Goal: Task Accomplishment & Management: Use online tool/utility

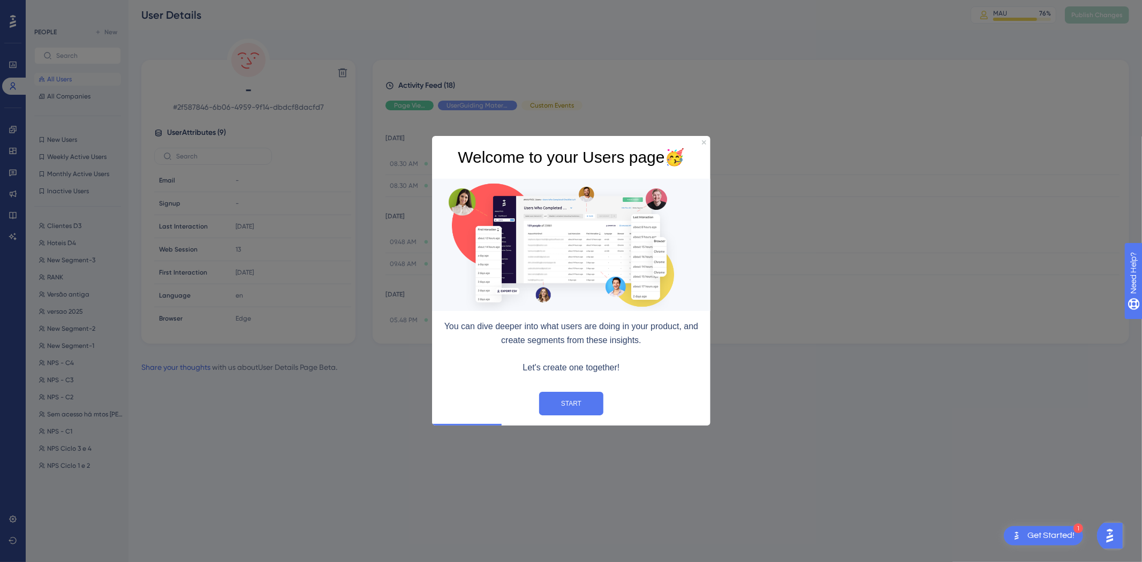
drag, startPoint x: 444, startPoint y: 324, endPoint x: 643, endPoint y: 378, distance: 206.2
click at [643, 378] on div "You can dive deeper into what users are doing in your product, and create segme…" at bounding box center [570, 347] width 278 height 73
copy div "You can dive deeper into what users are doing in your product, and create segme…"
click at [574, 404] on button "START" at bounding box center [571, 404] width 64 height 24
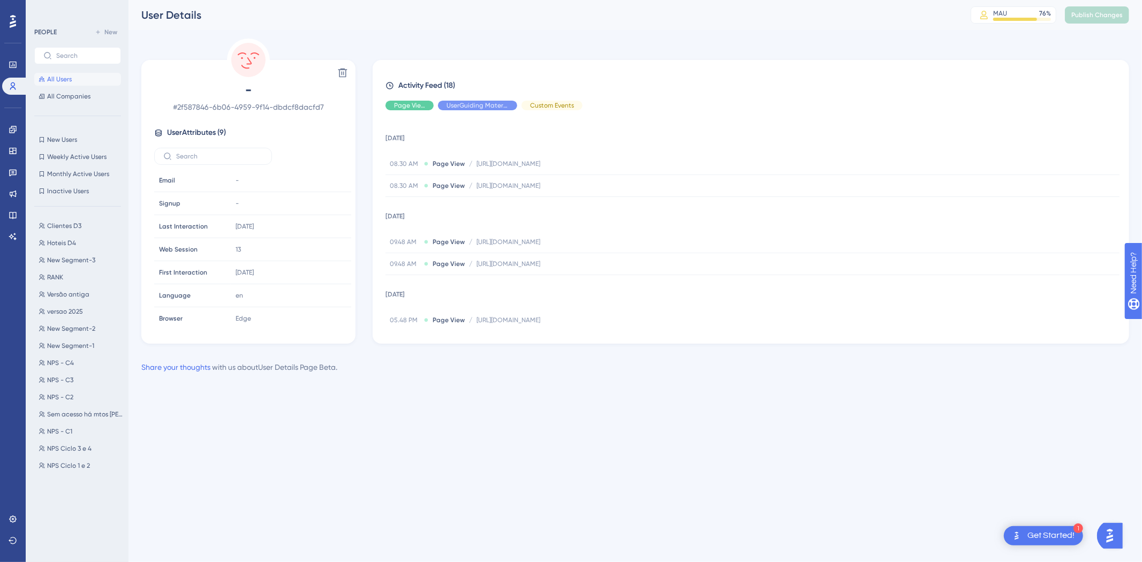
click at [65, 79] on span "All Users" at bounding box center [59, 79] width 25 height 9
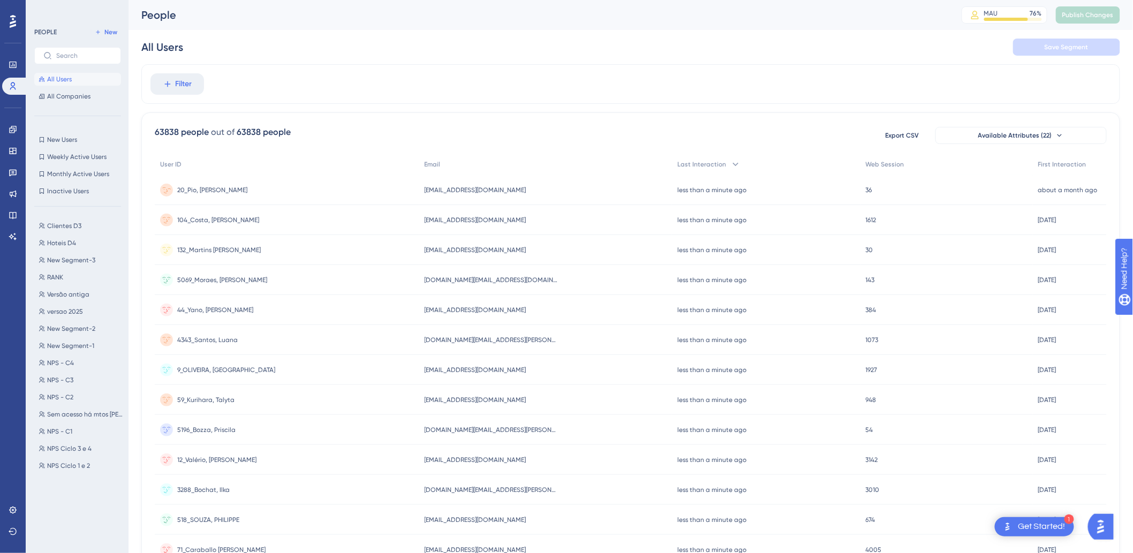
click at [793, 193] on div "less than a minute ago [DATE] 13:33" at bounding box center [766, 190] width 188 height 30
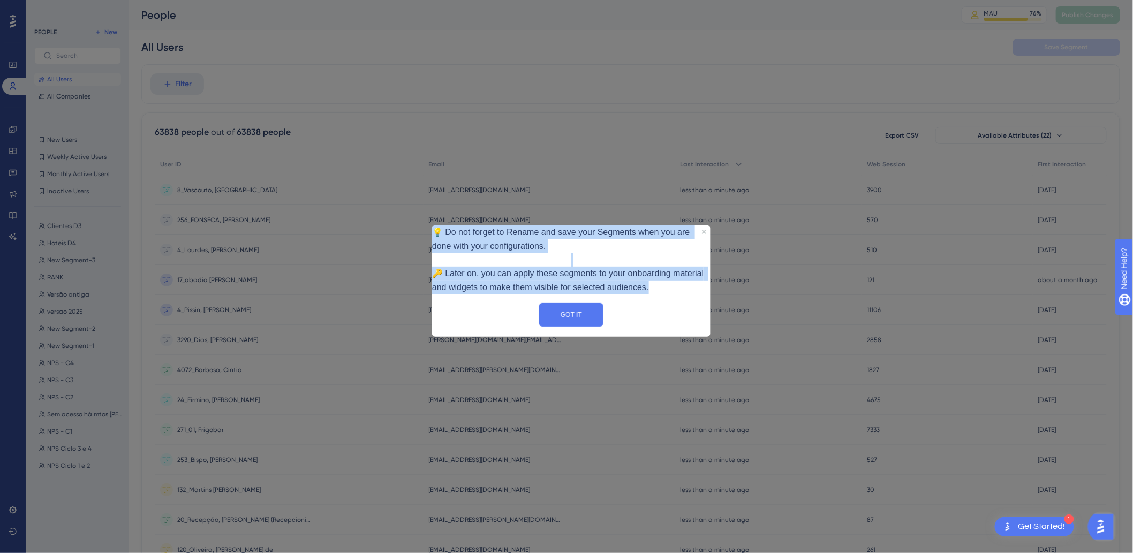
drag, startPoint x: 465, startPoint y: 233, endPoint x: 694, endPoint y: 290, distance: 236.5
click at [694, 290] on div "💡 Do not forget to Rename and save your Segments when you are done with your co…" at bounding box center [570, 259] width 278 height 69
copy div "💡 Do not forget to Rename and save your Segments when you are done with your co…"
click at [548, 326] on button "GOT IT" at bounding box center [571, 314] width 64 height 24
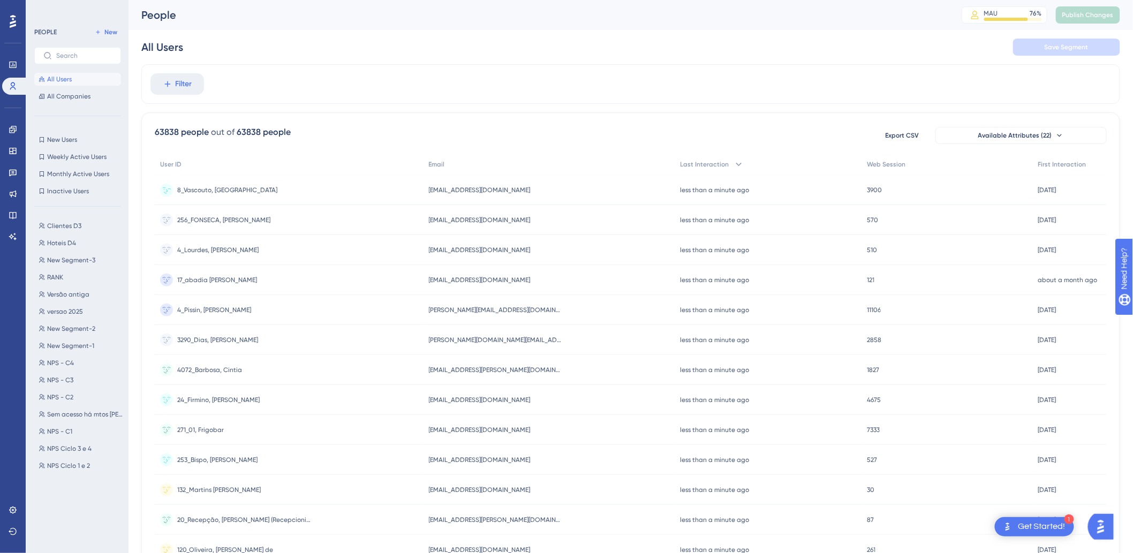
click at [382, 193] on div "8_Vascouto, Dulce 8_Vascouto, [GEOGRAPHIC_DATA]" at bounding box center [289, 190] width 269 height 30
click at [454, 193] on div "Abrantesgeovana367@gmail.com Abrantesgeovana367@gmail.com" at bounding box center [549, 190] width 252 height 30
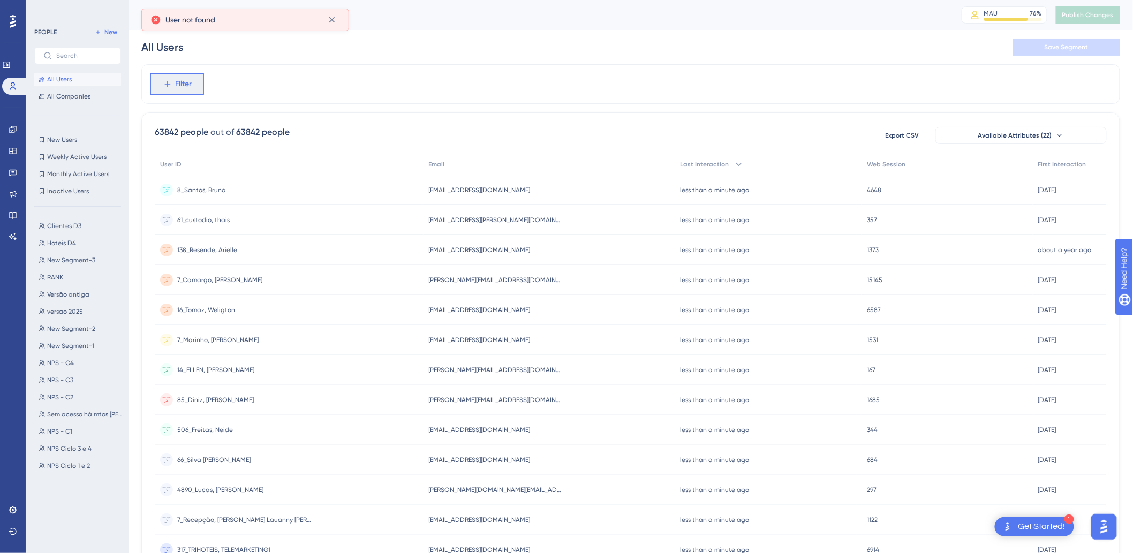
click at [173, 92] on button "Filter" at bounding box center [177, 83] width 54 height 21
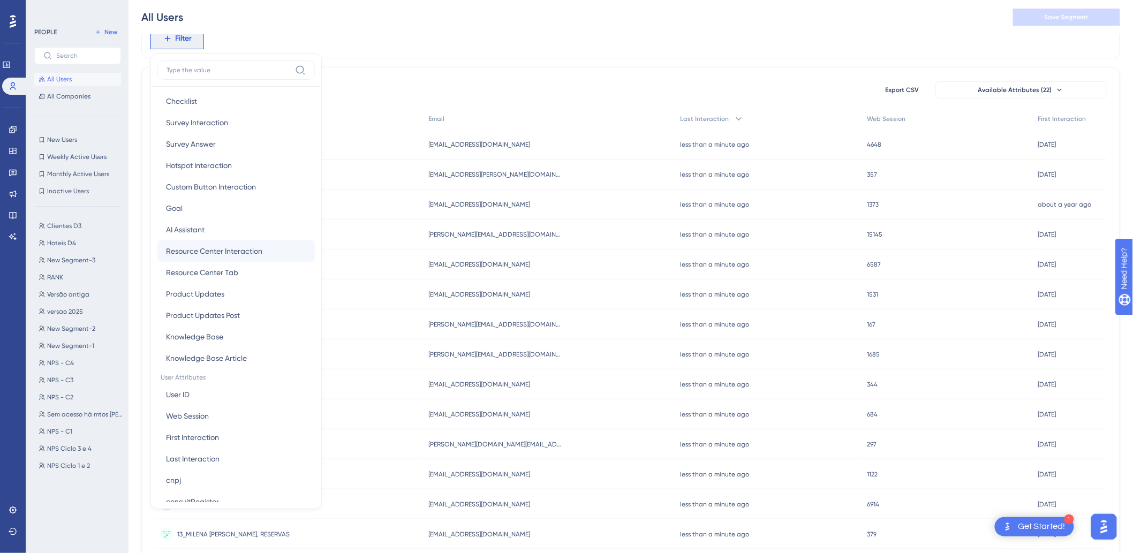
scroll to position [238, 0]
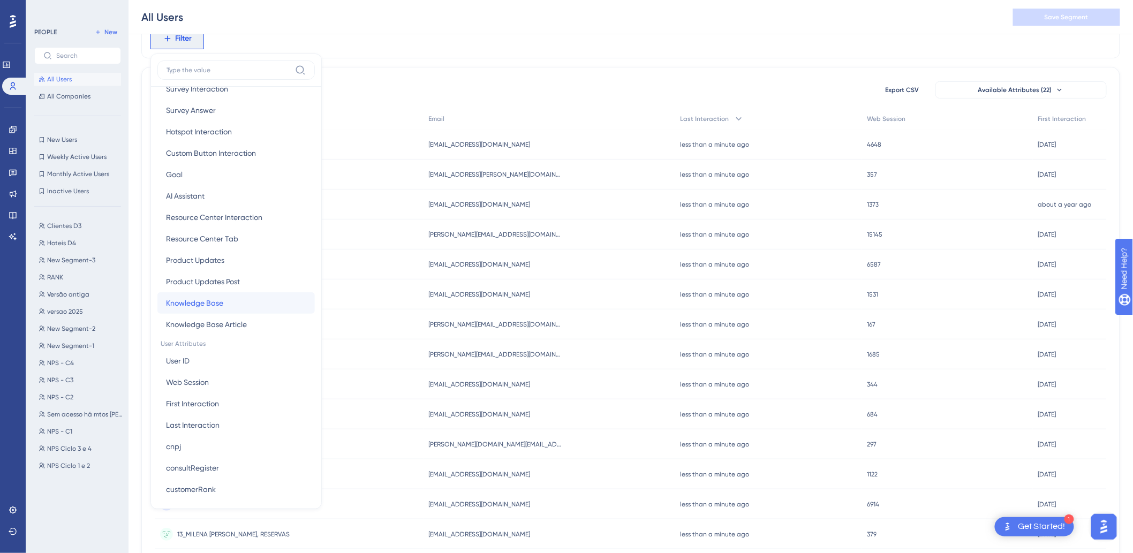
click at [196, 195] on span "Knowledge Base" at bounding box center [194, 303] width 57 height 13
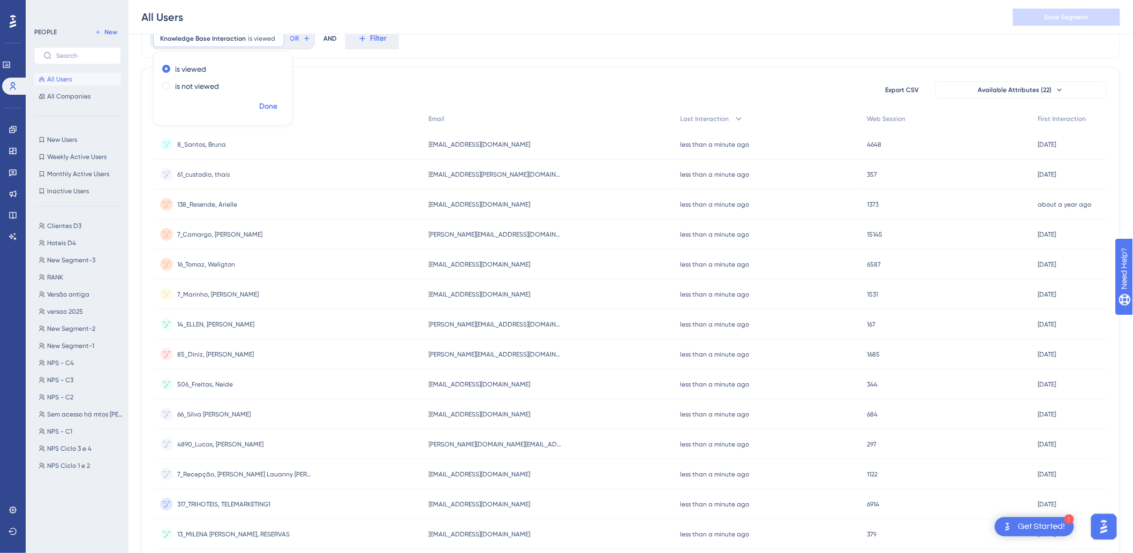
click at [266, 101] on span "Done" at bounding box center [268, 106] width 18 height 13
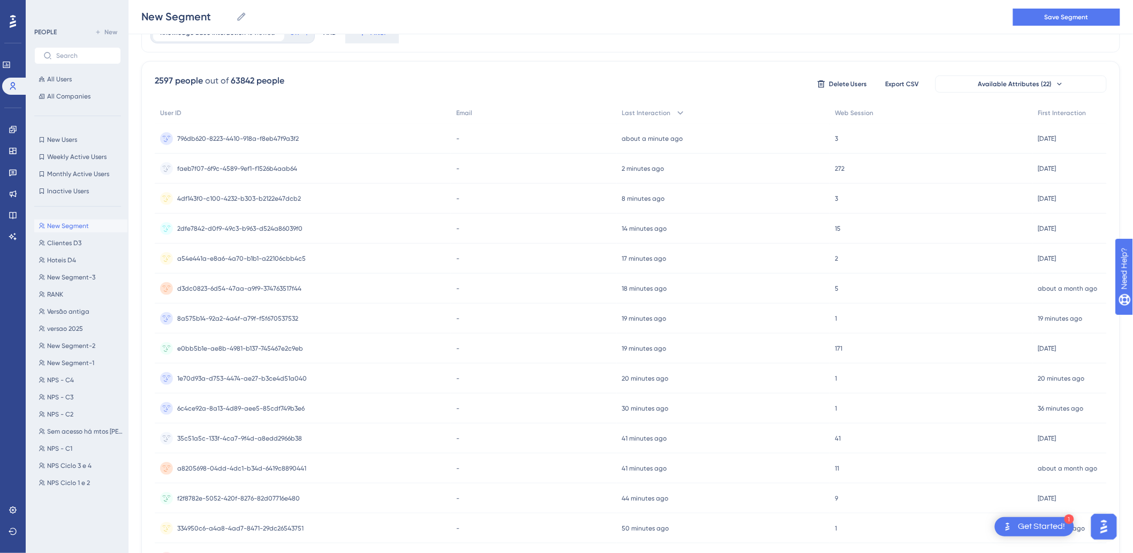
scroll to position [307, 0]
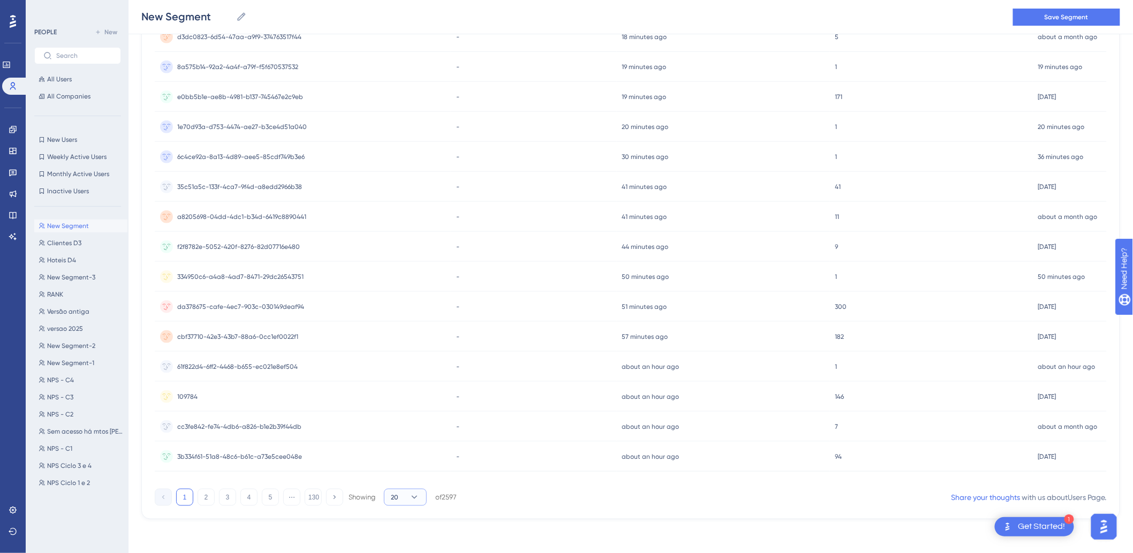
click at [395, 195] on span "20" at bounding box center [394, 497] width 7 height 9
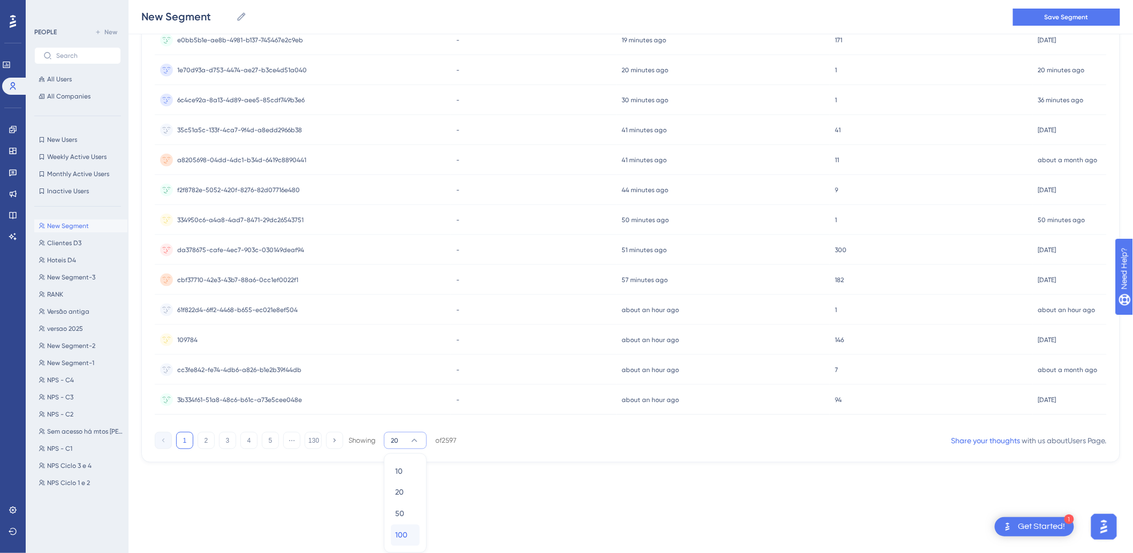
click at [405, 195] on span "100" at bounding box center [401, 535] width 12 height 13
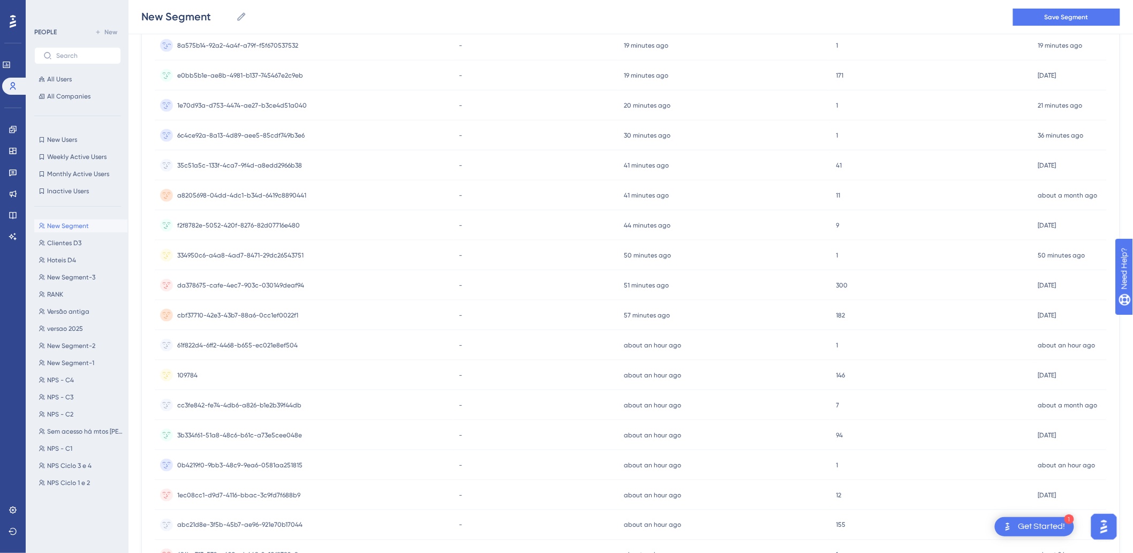
scroll to position [0, 0]
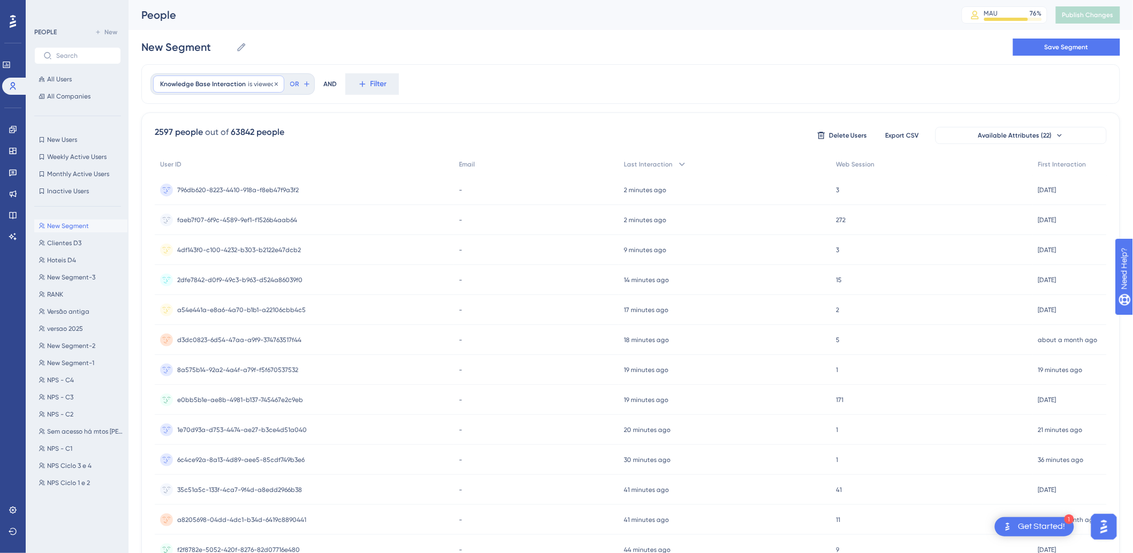
click at [238, 80] on span "Knowledge Base Interaction" at bounding box center [203, 84] width 86 height 9
click at [274, 81] on icon at bounding box center [276, 84] width 6 height 6
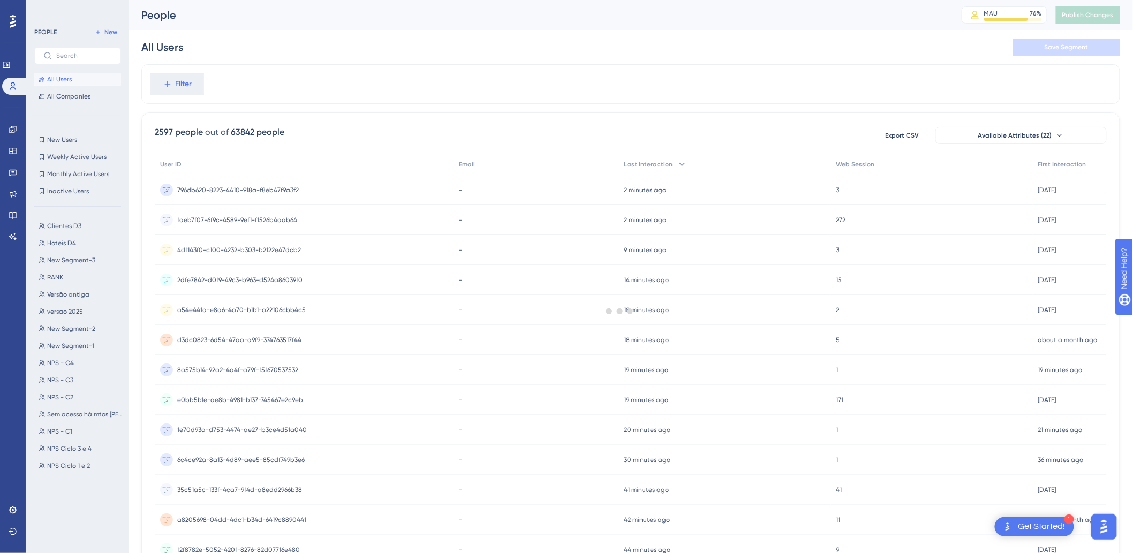
click at [188, 82] on div at bounding box center [620, 311] width 1026 height 476
click at [172, 88] on button "Filter" at bounding box center [177, 83] width 54 height 21
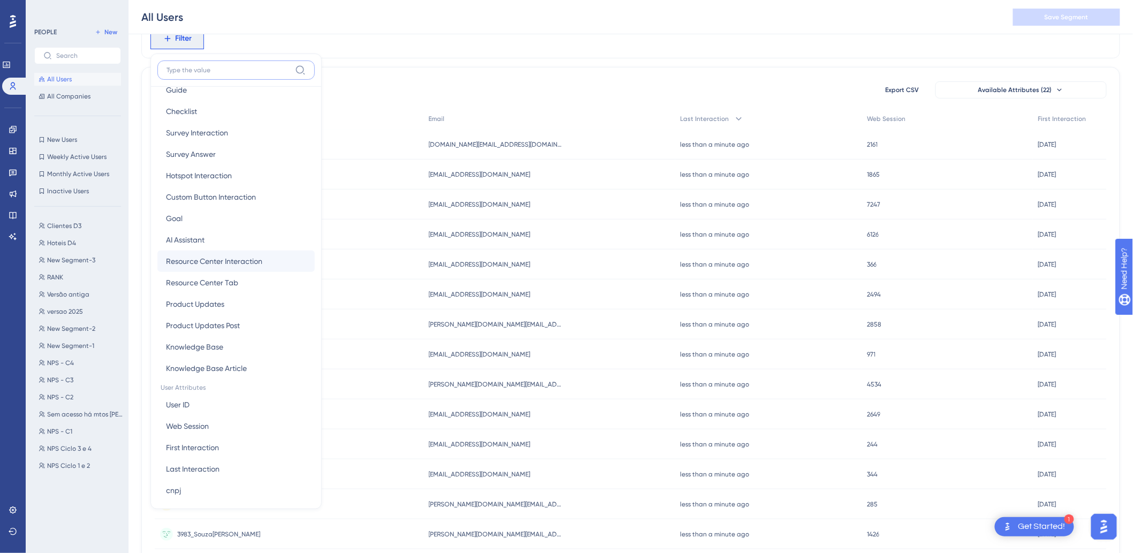
scroll to position [160, 0]
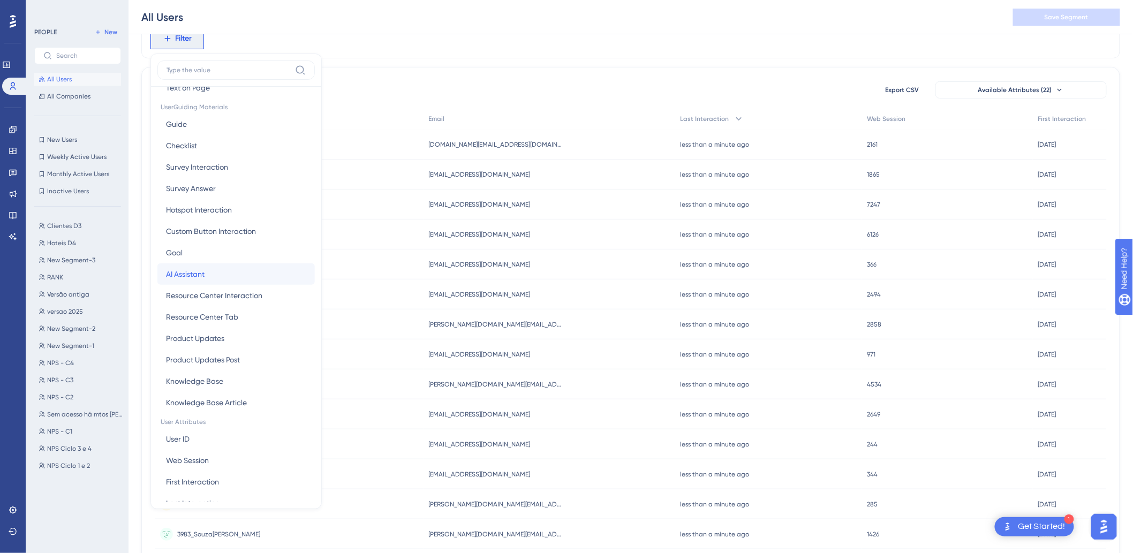
click at [200, 195] on span "AI Assistant" at bounding box center [185, 274] width 39 height 13
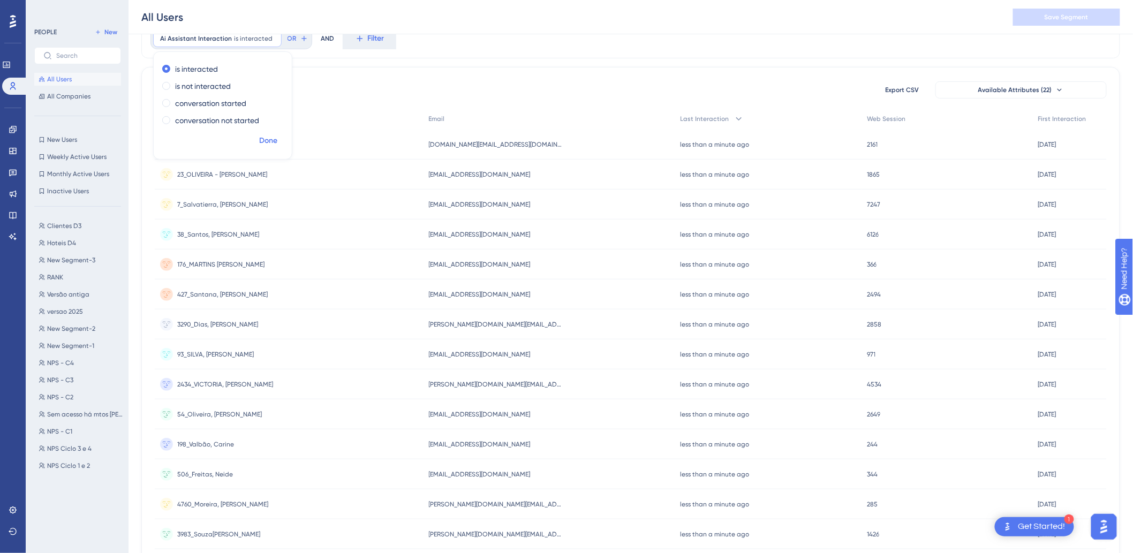
click at [267, 147] on span "Done" at bounding box center [268, 140] width 18 height 13
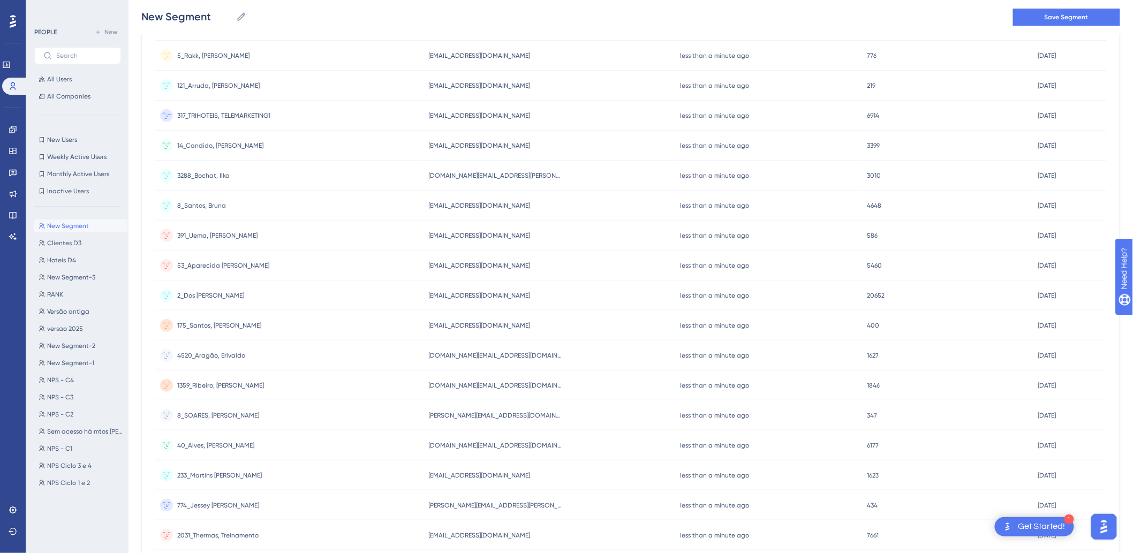
scroll to position [0, 0]
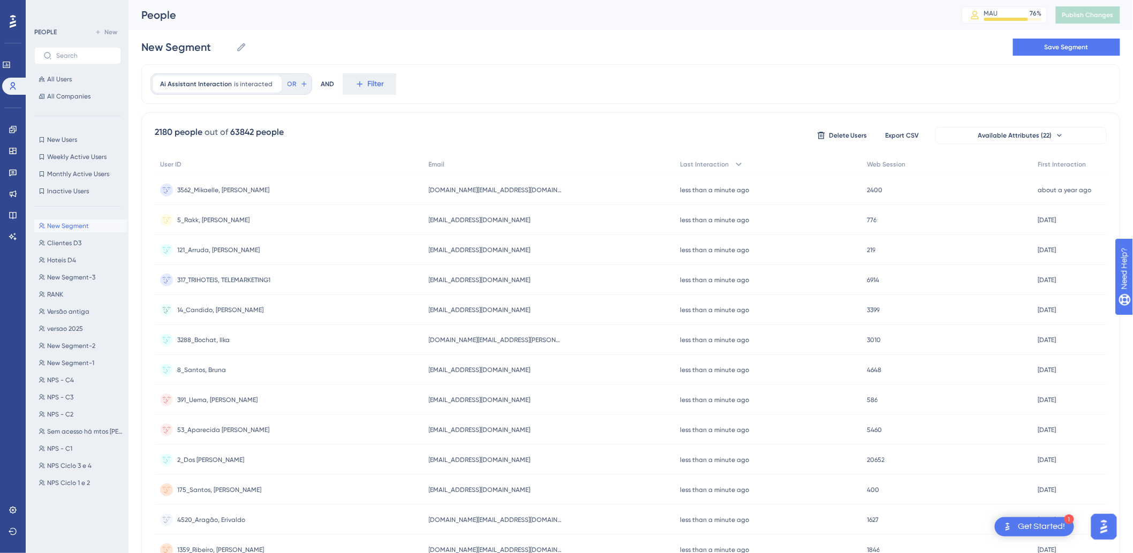
click at [221, 77] on div "Ai Assistant Interaction is interacted Remove" at bounding box center [217, 83] width 128 height 17
click at [202, 134] on label "is not interacted" at bounding box center [203, 131] width 56 height 13
click at [267, 188] on span "Done" at bounding box center [268, 186] width 18 height 13
click at [234, 86] on span "is not interacted" at bounding box center [259, 84] width 50 height 9
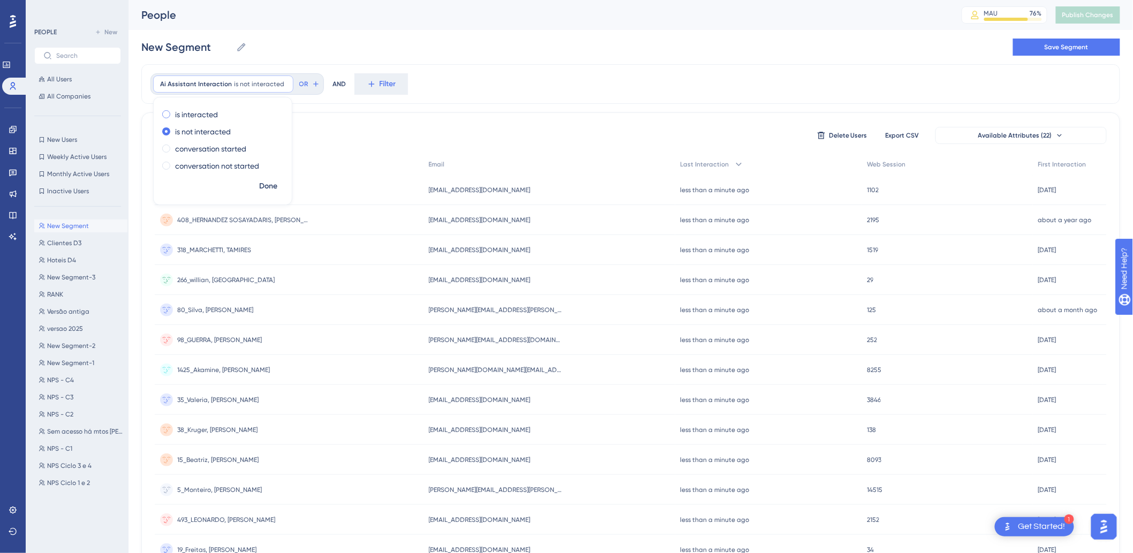
click at [178, 118] on label "is interacted" at bounding box center [196, 114] width 43 height 13
click at [269, 184] on span "Done" at bounding box center [268, 186] width 18 height 13
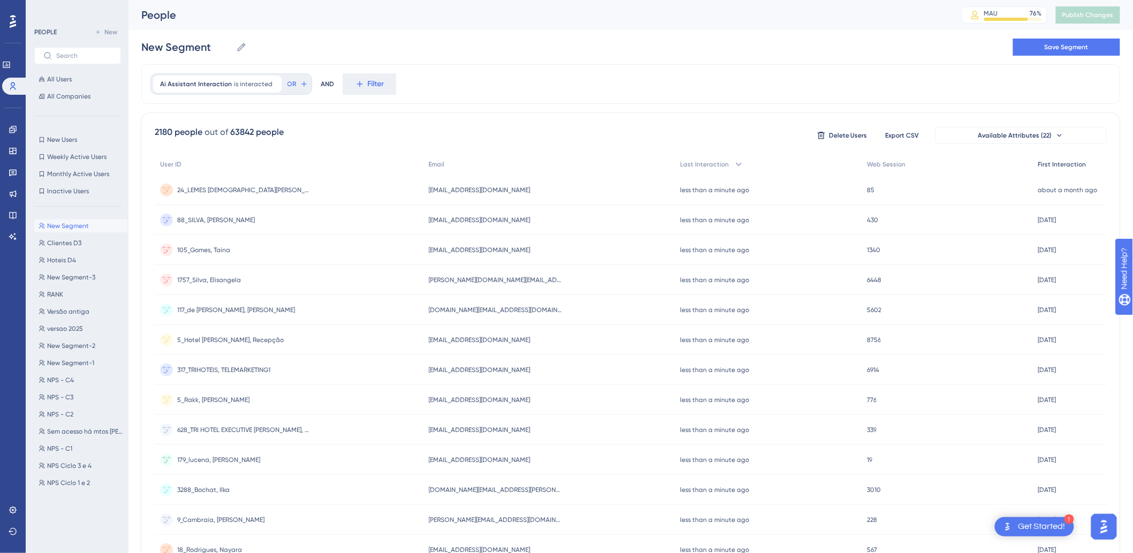
click at [454, 166] on span "First Interaction" at bounding box center [1062, 164] width 48 height 9
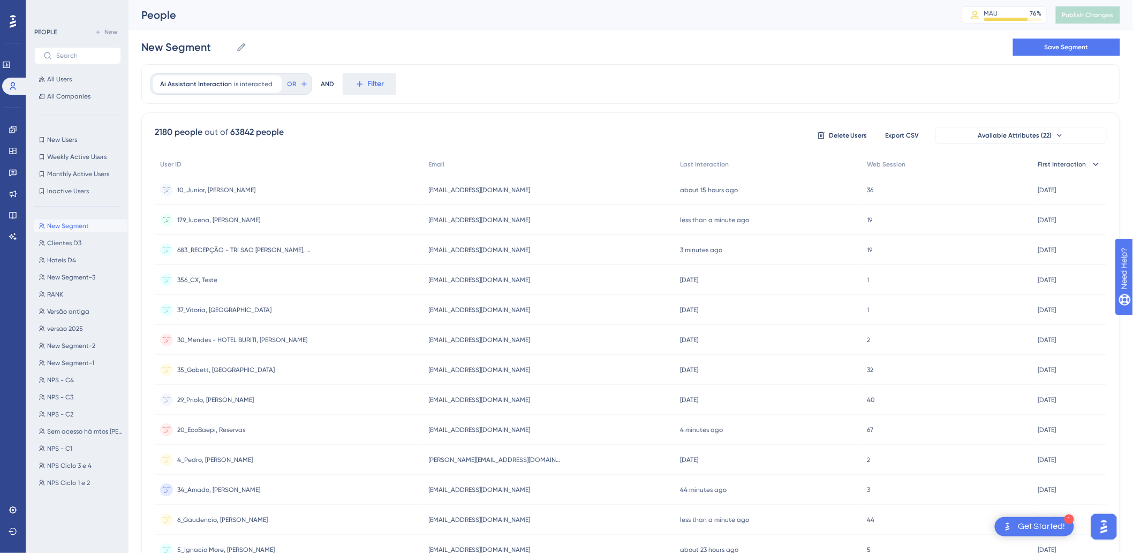
click at [454, 166] on span "First Interaction" at bounding box center [1062, 164] width 48 height 9
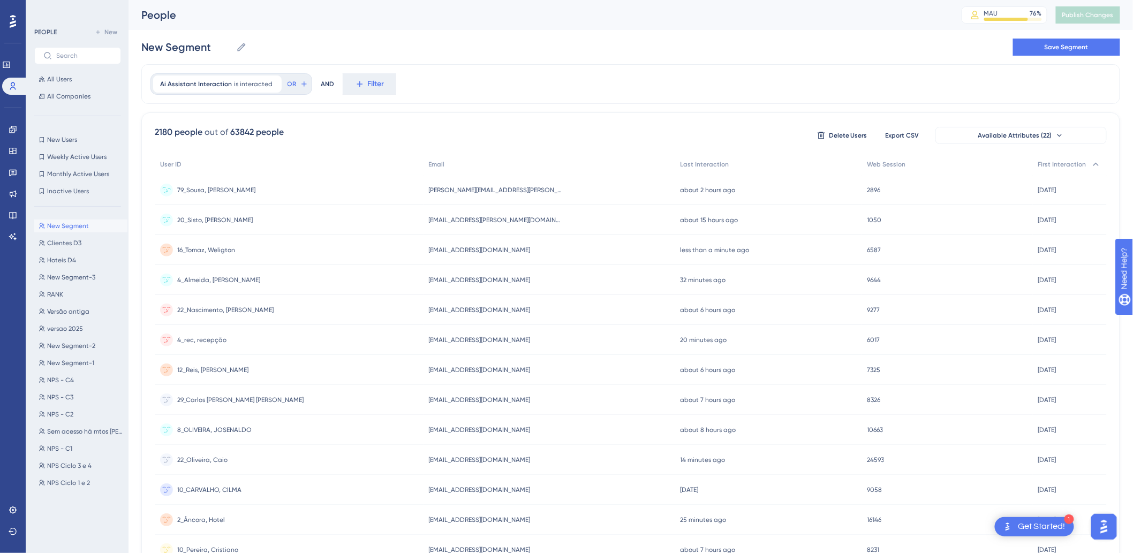
click at [454, 192] on span "ricardo.sousa@appsistemas.com.br" at bounding box center [496, 190] width 134 height 9
click at [234, 87] on span "is interacted" at bounding box center [253, 84] width 39 height 9
click at [454, 71] on div "Ai Assistant Interaction is interacted Remove is interacted is not interacted c…" at bounding box center [630, 84] width 979 height 40
click at [365, 92] on button "Filter" at bounding box center [370, 83] width 54 height 21
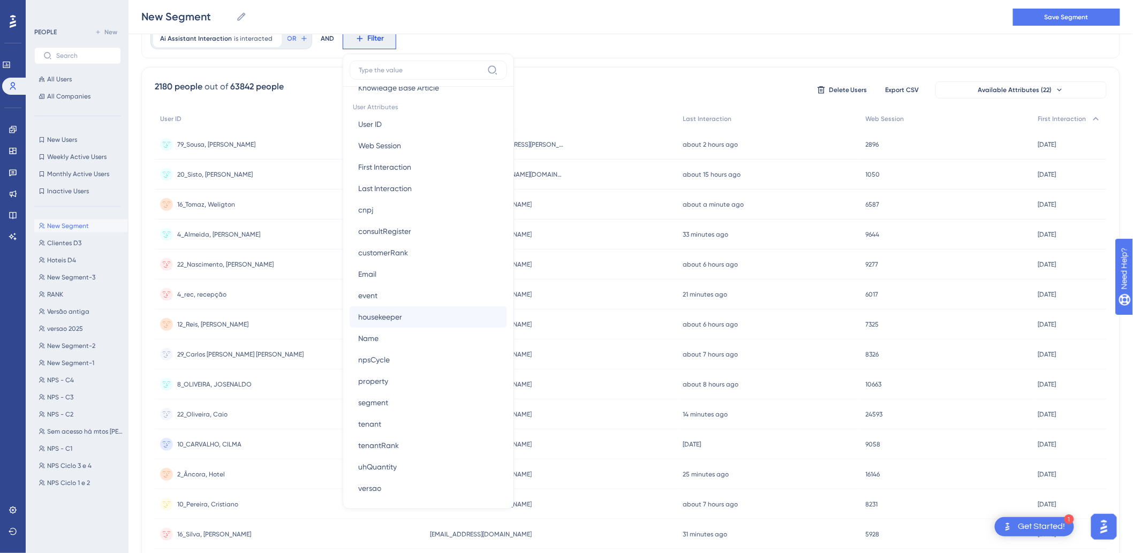
scroll to position [475, 0]
click at [366, 195] on span "Email" at bounding box center [367, 273] width 18 height 13
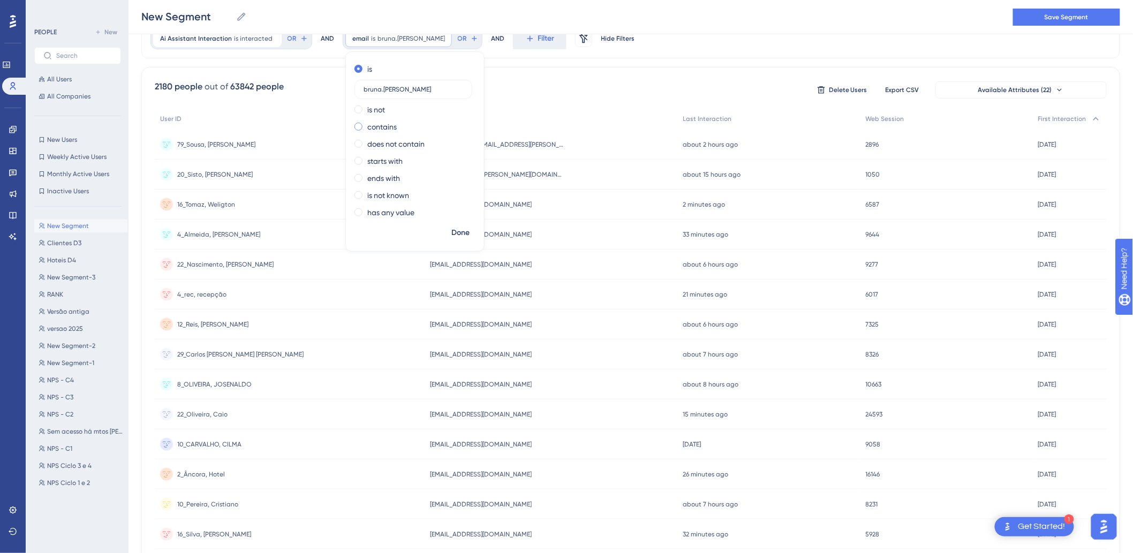
type input "bruna.brunelli"
click at [375, 130] on label "contains" at bounding box center [381, 126] width 29 height 13
click at [454, 195] on span "Done" at bounding box center [460, 232] width 18 height 13
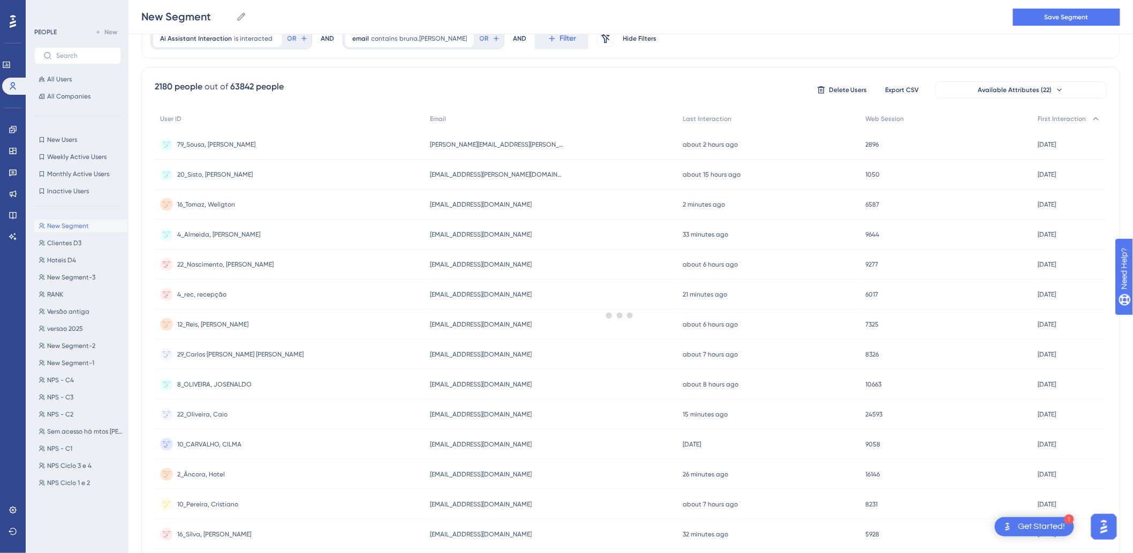
scroll to position [0, 0]
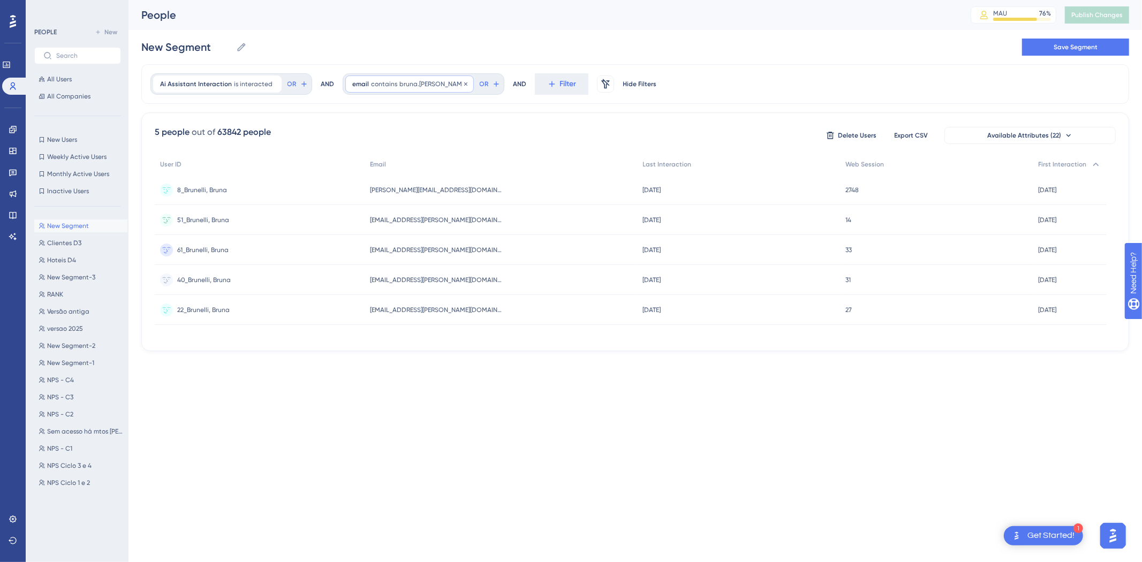
click at [409, 83] on span "bruna.brunelli" at bounding box center [432, 84] width 67 height 9
drag, startPoint x: 380, startPoint y: 167, endPoint x: 266, endPoint y: 163, distance: 114.1
click at [266, 163] on div "Ai Assistant Interaction is interacted Remove OR AND email contains bruna.brune…" at bounding box center [635, 207] width 988 height 287
click at [371, 82] on span "contains" at bounding box center [384, 84] width 26 height 9
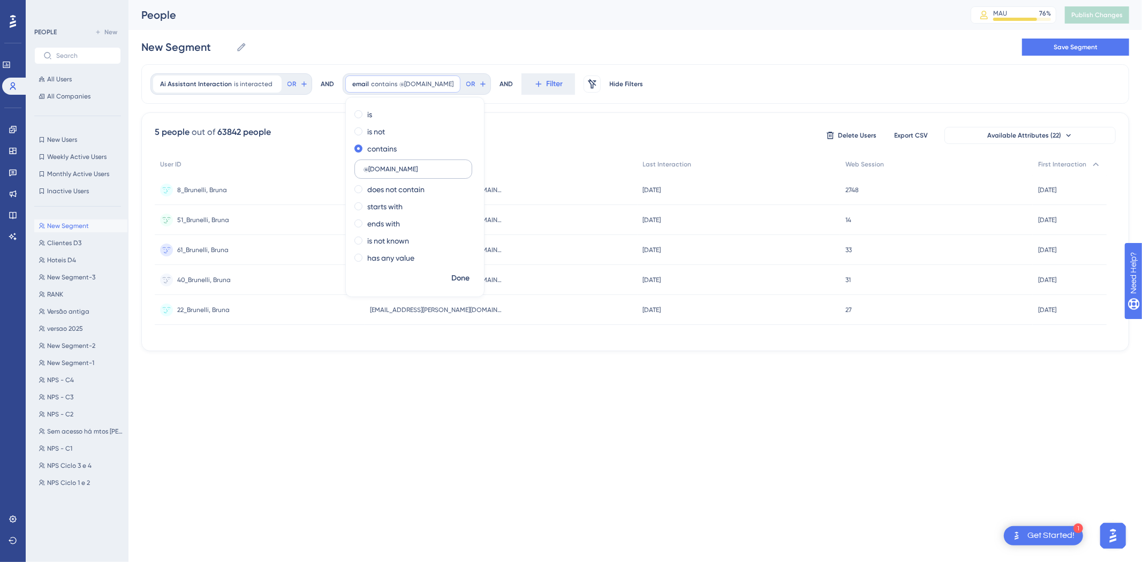
type input "@appsistemas.com.br"
click at [454, 195] on span "Done" at bounding box center [460, 278] width 18 height 13
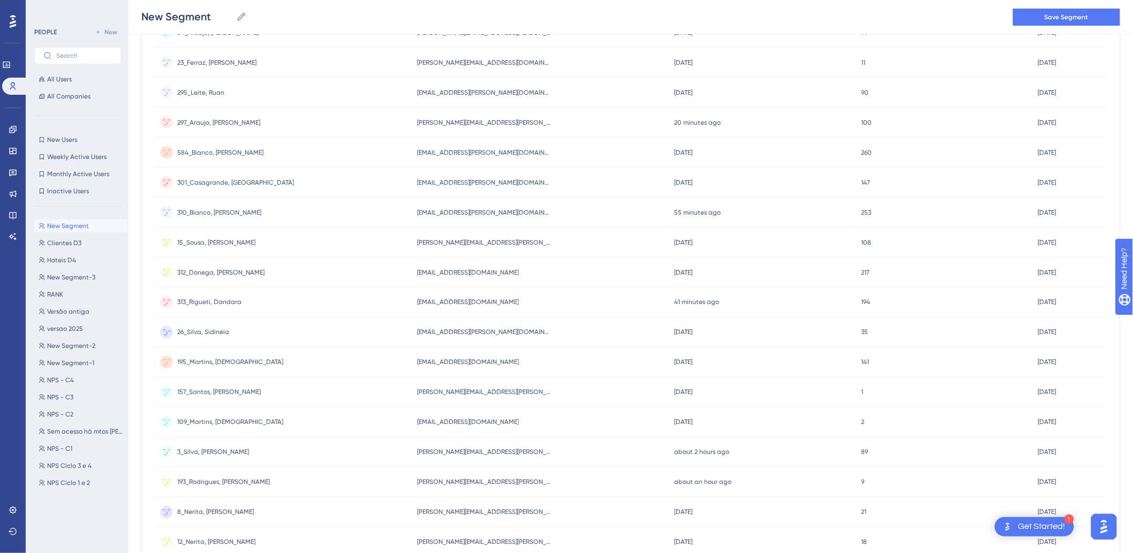
scroll to position [2414, 0]
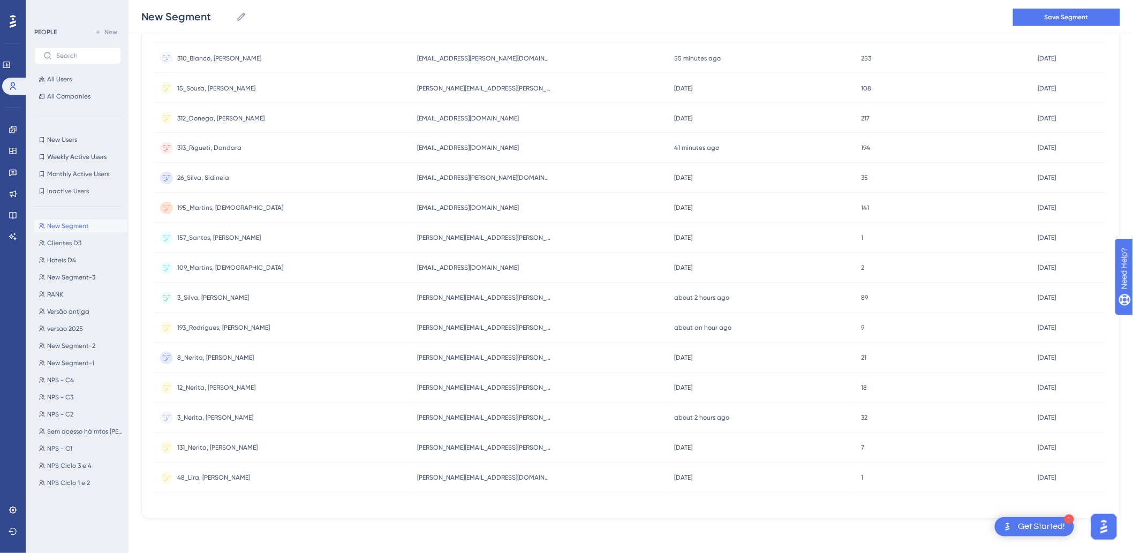
click at [386, 195] on div "48_Lira, Aslan 48_Lira, Aslan" at bounding box center [283, 478] width 257 height 30
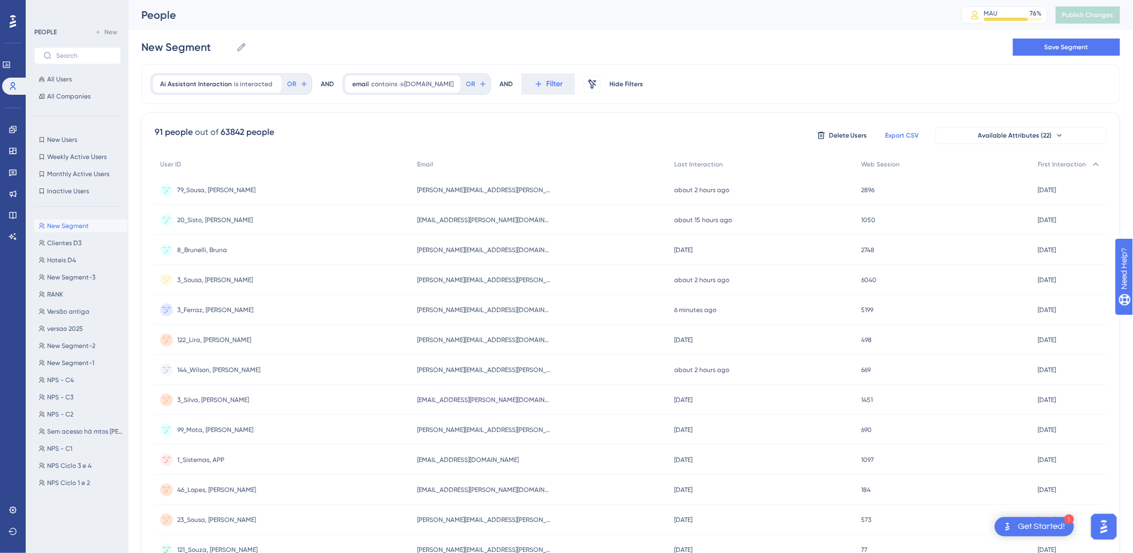
click at [454, 132] on span "Export CSV" at bounding box center [902, 135] width 34 height 9
click at [454, 135] on span "Export CSV" at bounding box center [902, 135] width 34 height 9
click at [454, 132] on span "Available Attributes (22)" at bounding box center [1015, 135] width 74 height 9
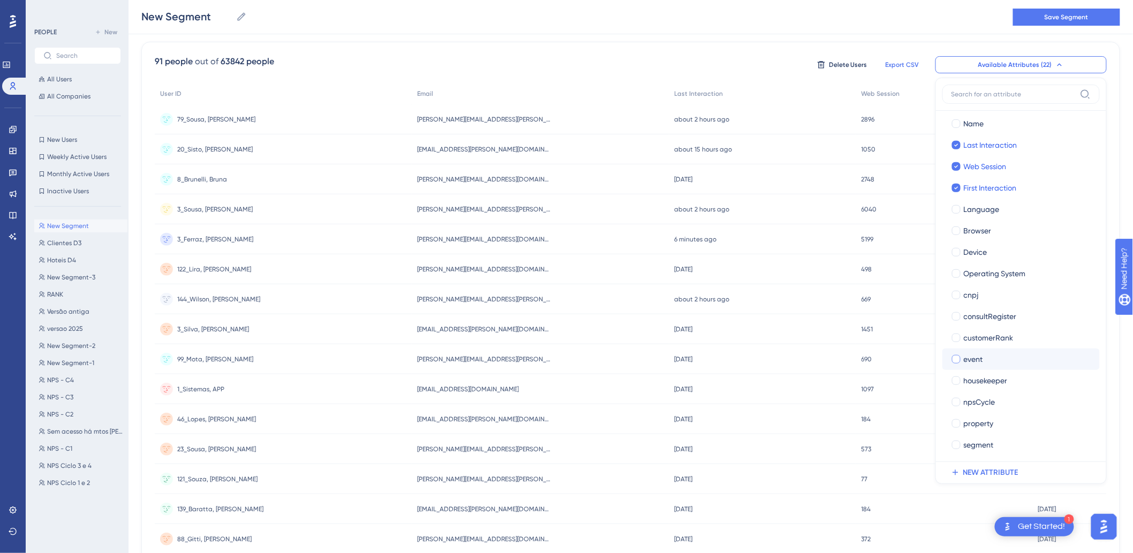
scroll to position [133, 0]
